Goal: Information Seeking & Learning: Learn about a topic

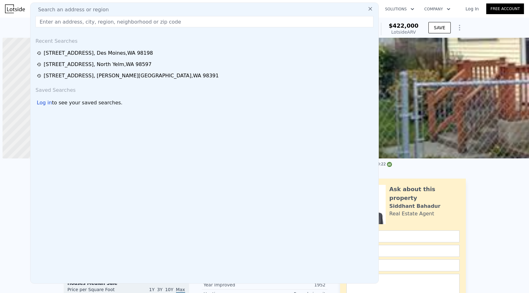
drag, startPoint x: 0, startPoint y: 0, endPoint x: 20, endPoint y: 13, distance: 23.5
click at [20, 13] on img at bounding box center [15, 8] width 20 height 9
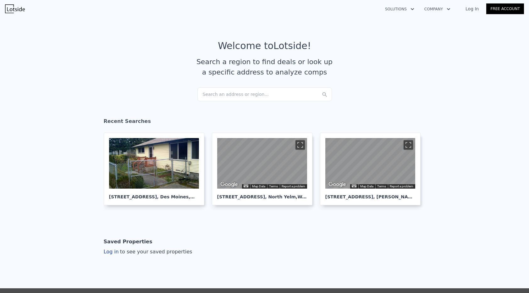
click at [232, 89] on div "Search an address or region..." at bounding box center [264, 94] width 135 height 14
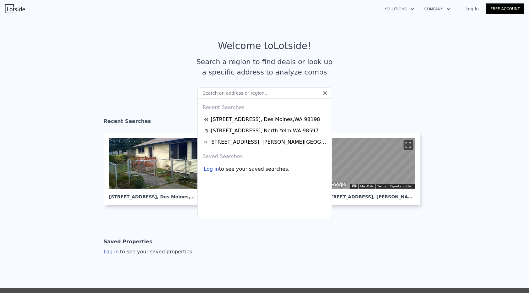
click at [232, 93] on input "text" at bounding box center [264, 92] width 135 height 11
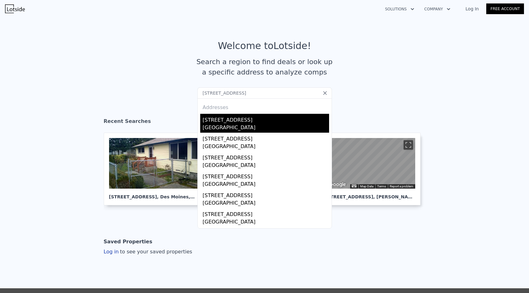
type input "[STREET_ADDRESS]"
click at [238, 120] on div "[STREET_ADDRESS]" at bounding box center [266, 119] width 126 height 10
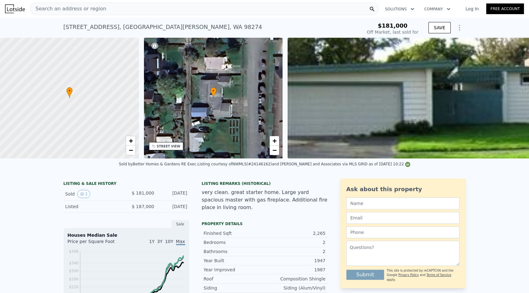
scroll to position [-2, 0]
type input "$ 672,000"
type input "$ 425,556"
click at [95, 8] on span "Search an address or region" at bounding box center [69, 9] width 76 height 8
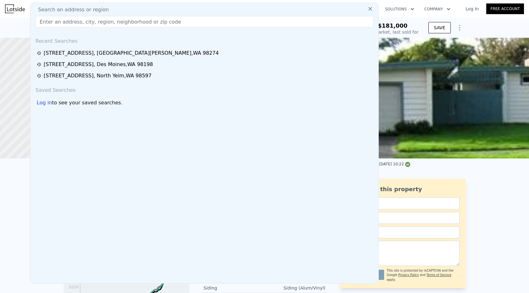
click at [97, 20] on input "text" at bounding box center [205, 21] width 338 height 11
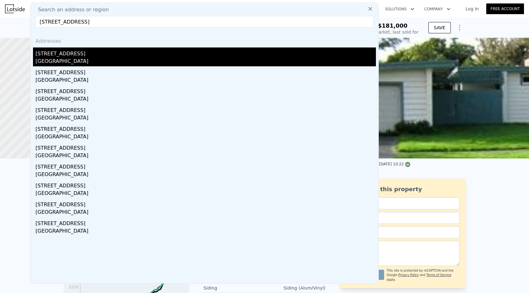
type input "[STREET_ADDRESS]"
click at [98, 53] on div "[STREET_ADDRESS]" at bounding box center [206, 52] width 341 height 10
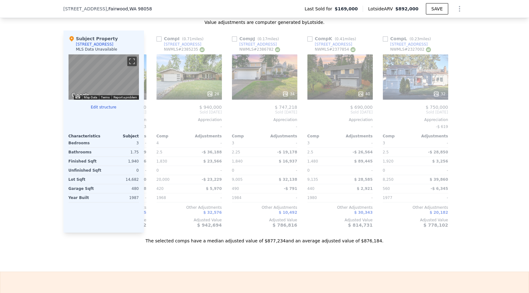
scroll to position [0, 599]
click at [397, 81] on div "32" at bounding box center [415, 76] width 65 height 45
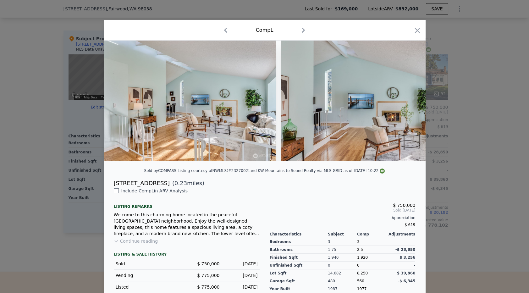
scroll to position [0, 816]
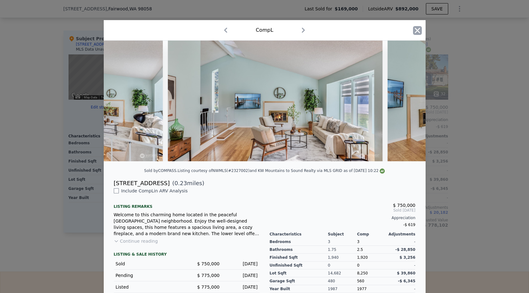
click at [420, 32] on icon "button" at bounding box center [417, 30] width 5 height 5
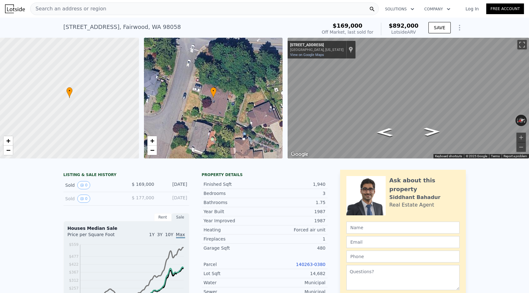
scroll to position [53, 0]
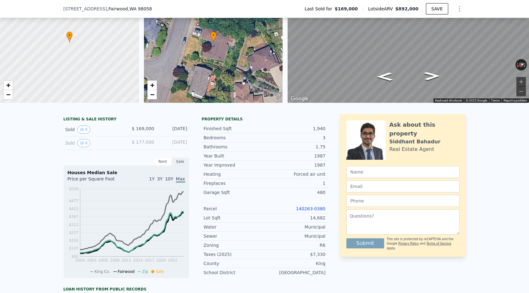
click at [308, 209] on link "140263-0380" at bounding box center [311, 208] width 30 height 5
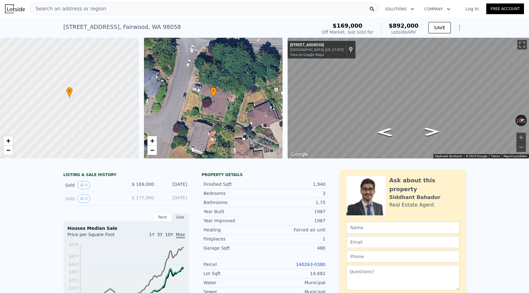
scroll to position [0, 0]
click at [76, 6] on span "Search an address or region" at bounding box center [69, 9] width 76 height 8
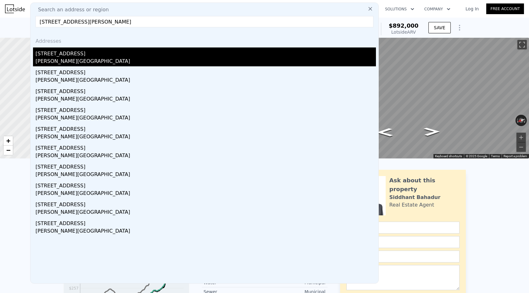
type input "[STREET_ADDRESS][PERSON_NAME]"
click at [77, 54] on div "[STREET_ADDRESS]" at bounding box center [206, 52] width 341 height 10
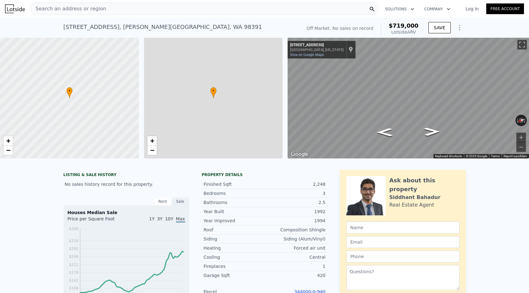
type input "$ 719,000"
type input "2"
type input "5"
type input "2"
type input "3"
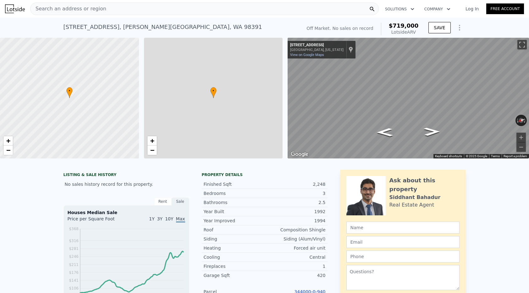
type input "1632"
type input "2946"
type input "7847"
type input "17700"
type input "$ 29,999"
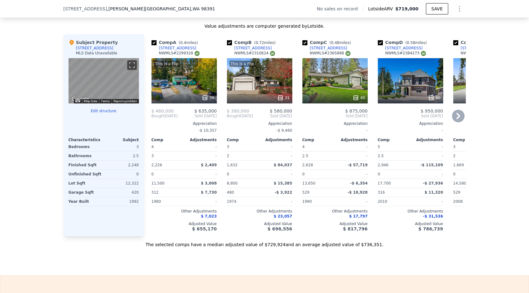
click at [182, 92] on div at bounding box center [184, 97] width 65 height 11
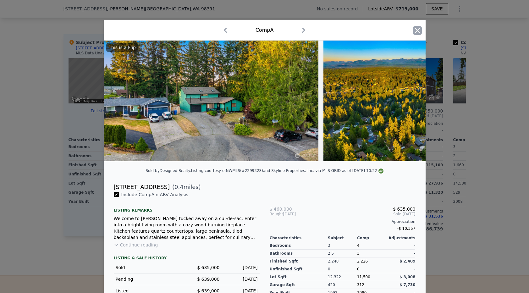
click at [415, 29] on icon "button" at bounding box center [417, 30] width 5 height 5
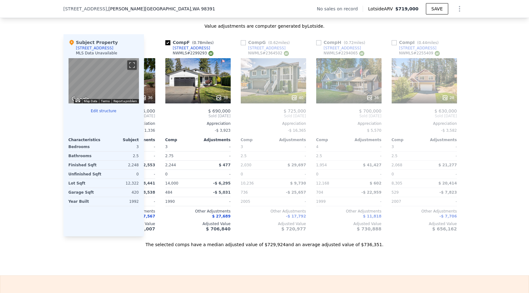
scroll to position [0, 364]
